Goal: Information Seeking & Learning: Find specific fact

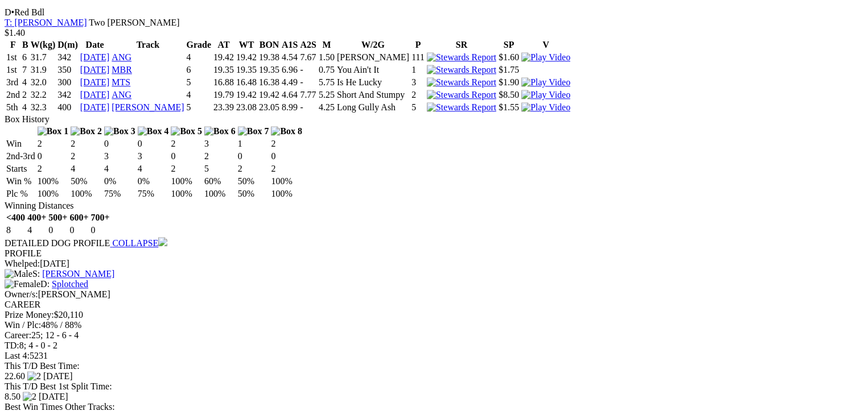
scroll to position [1194, 0]
